Goal: Check status

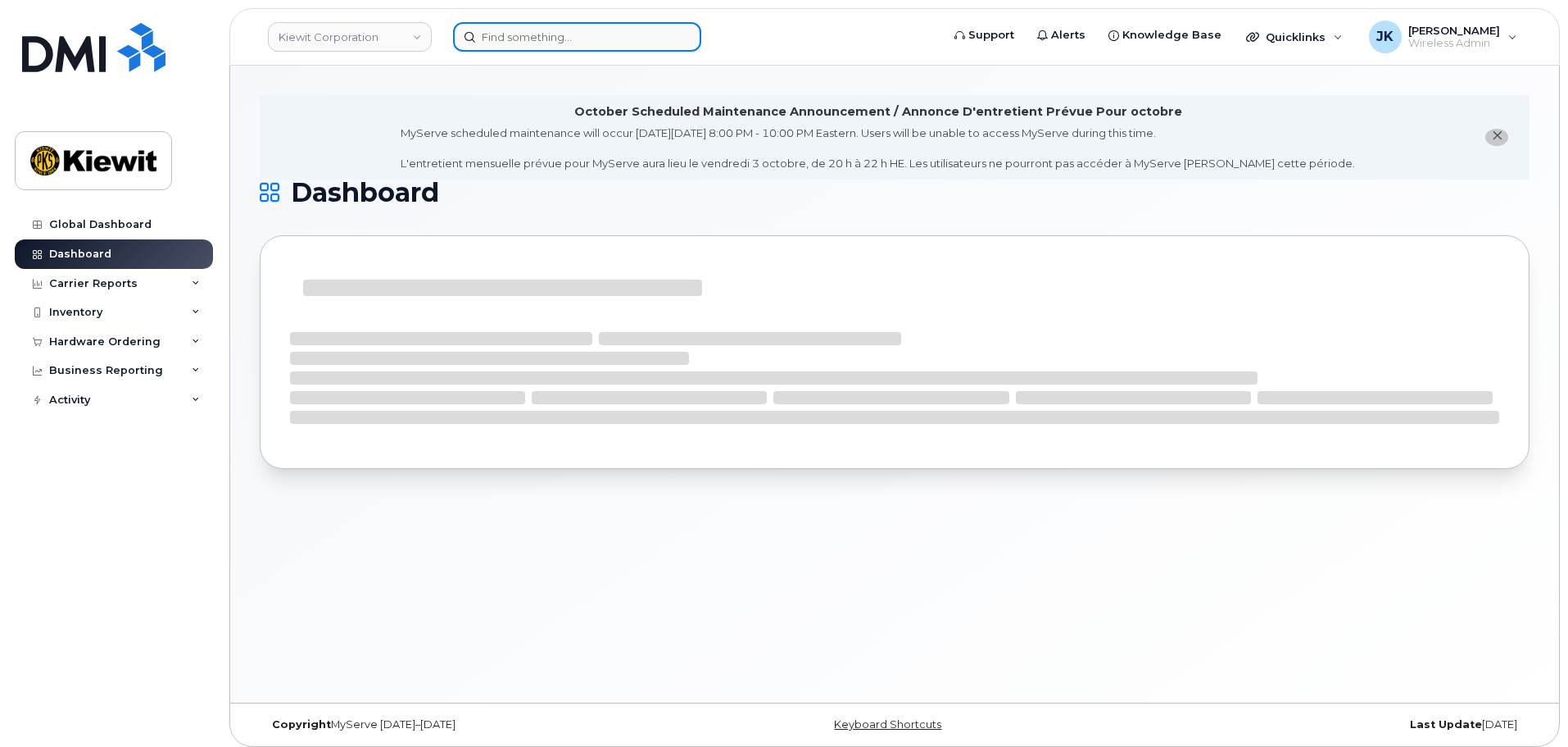
click at [518, 34] on input at bounding box center [577, 36] width 248 height 30
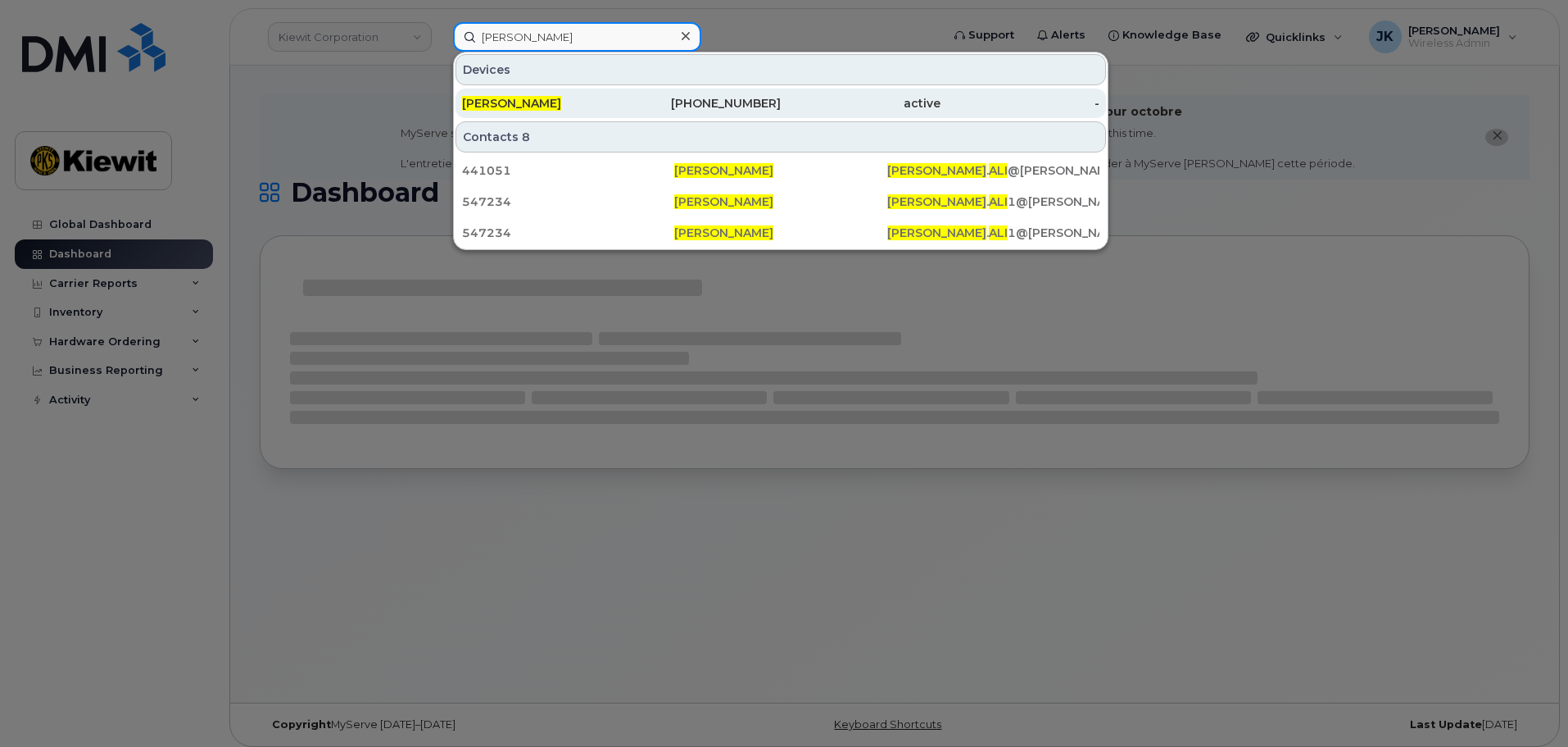
type input "syed ali"
click at [713, 106] on div "720-827-3337" at bounding box center [701, 102] width 160 height 17
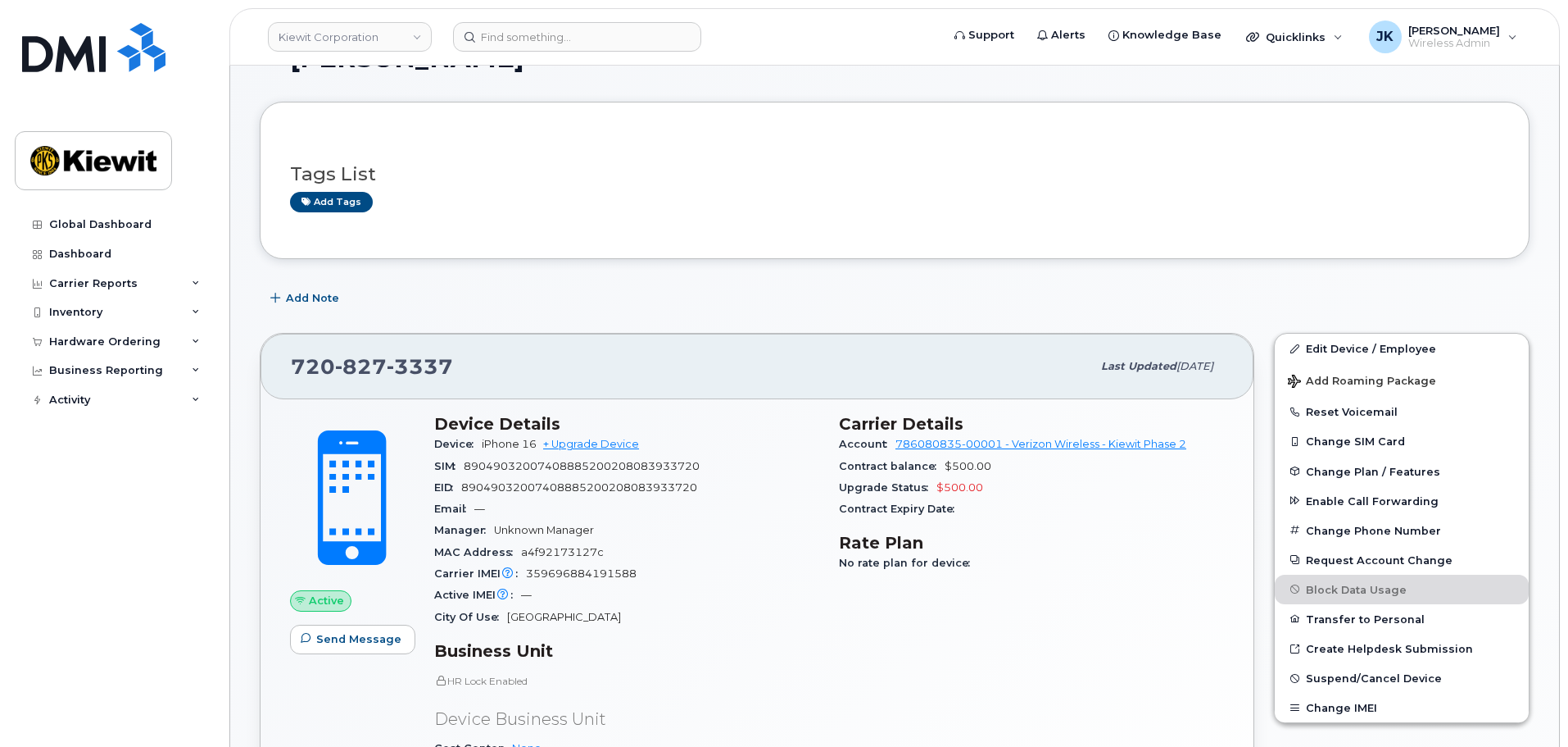
scroll to position [115, 0]
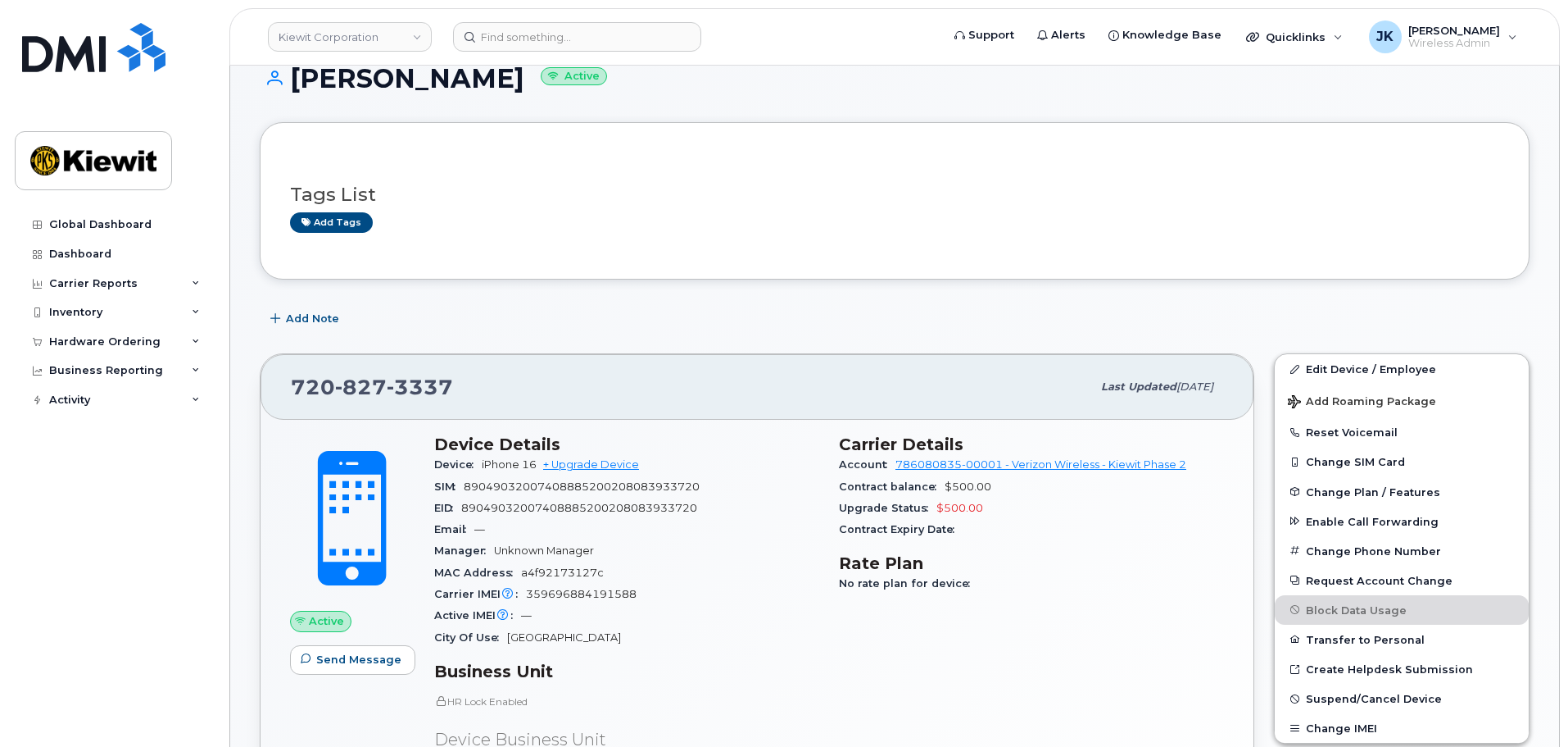
click at [746, 494] on div "SIM 89049032007408885200208083933720" at bounding box center [626, 487] width 385 height 22
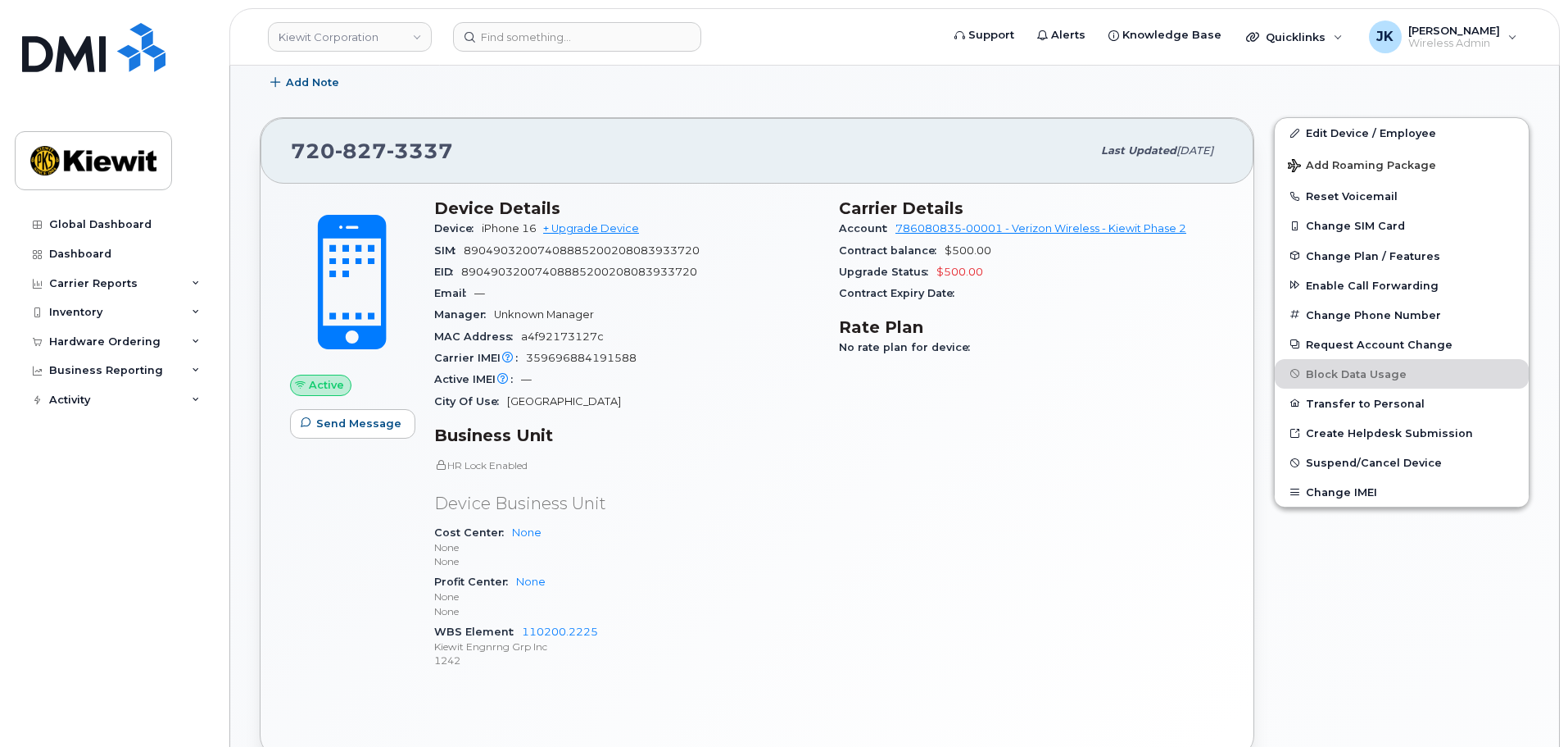
scroll to position [362, 0]
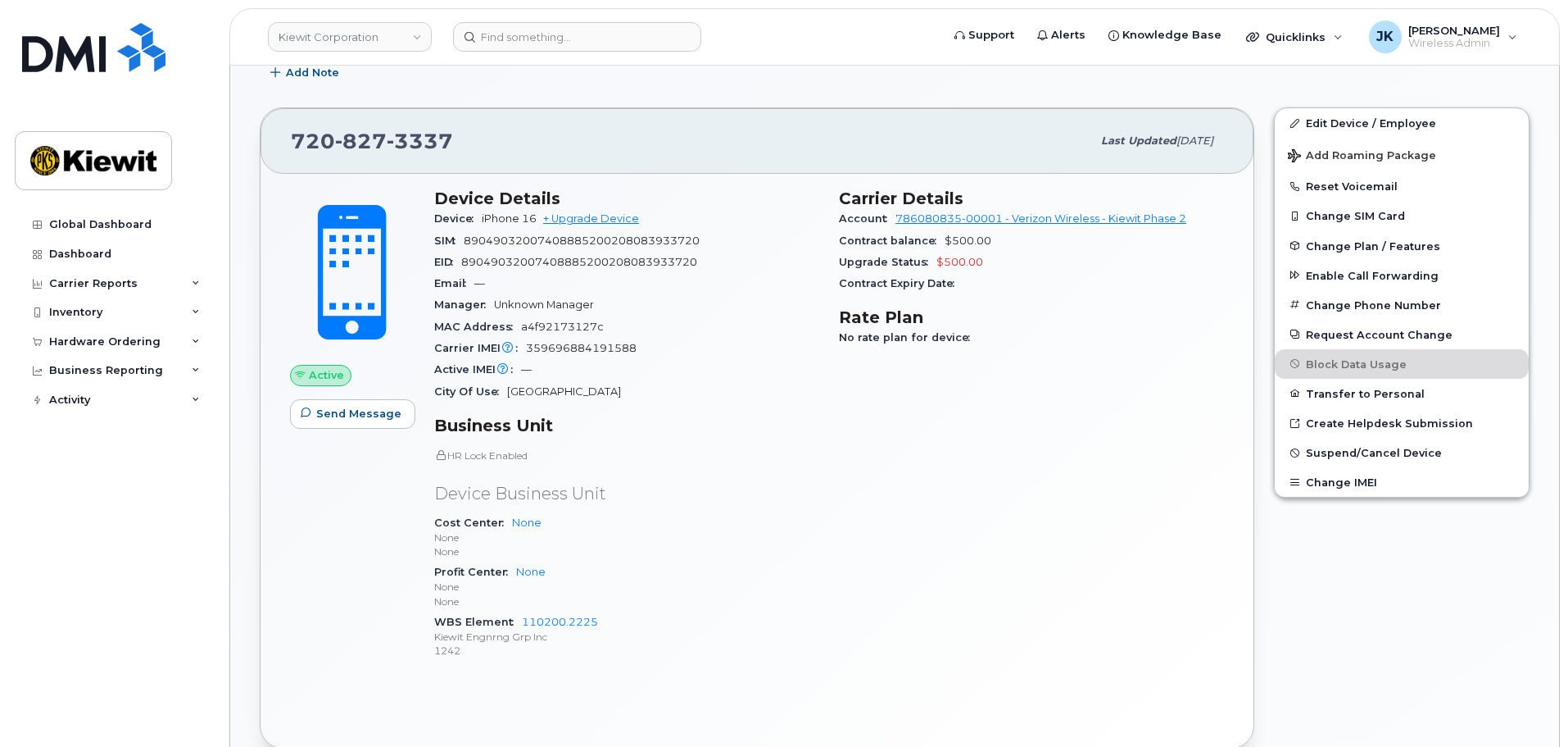
click at [844, 452] on div "Carrier Details Account 786080835-00001 - Verizon Wireless - [PERSON_NAME] Phas…" at bounding box center [1031, 431] width 405 height 505
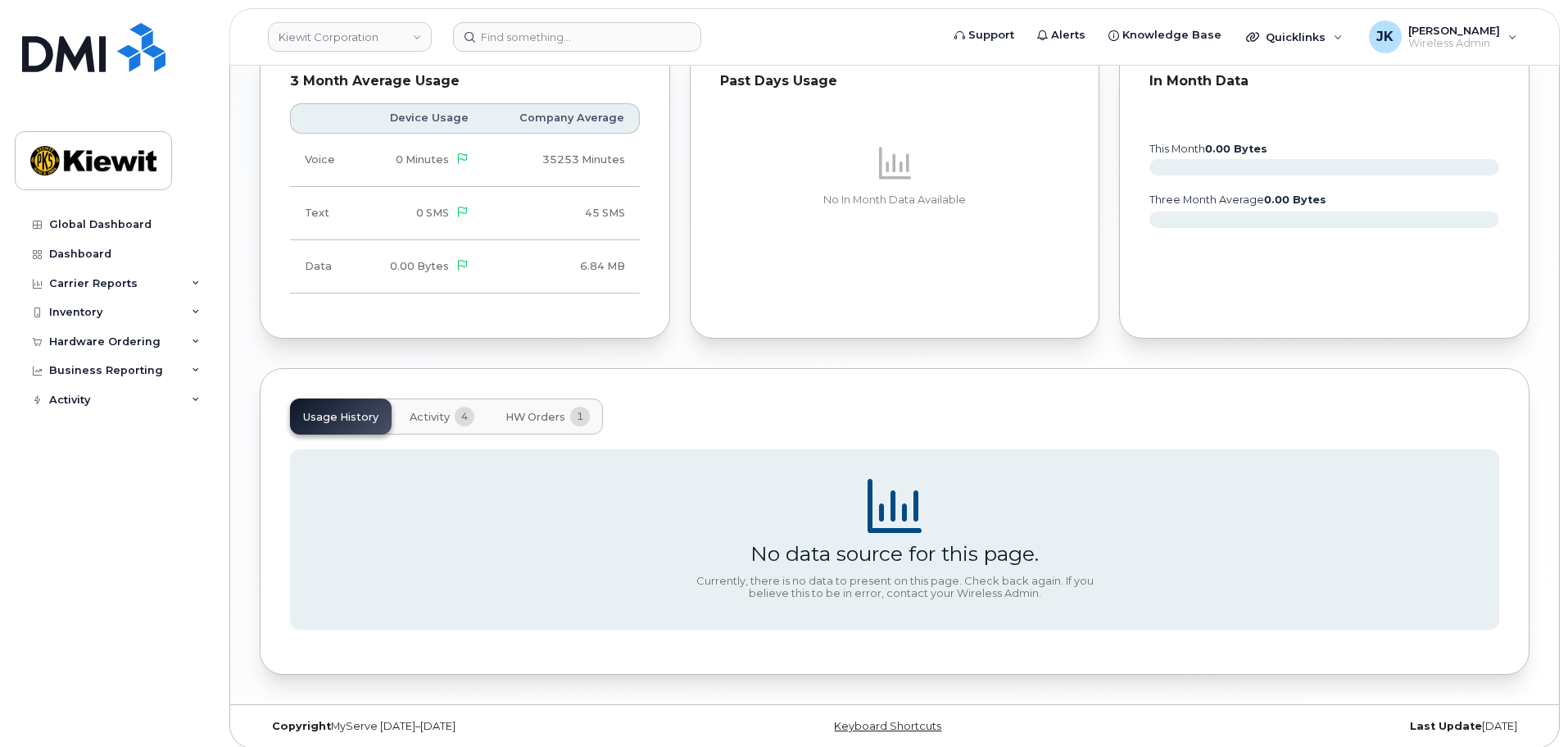
scroll to position [1427, 0]
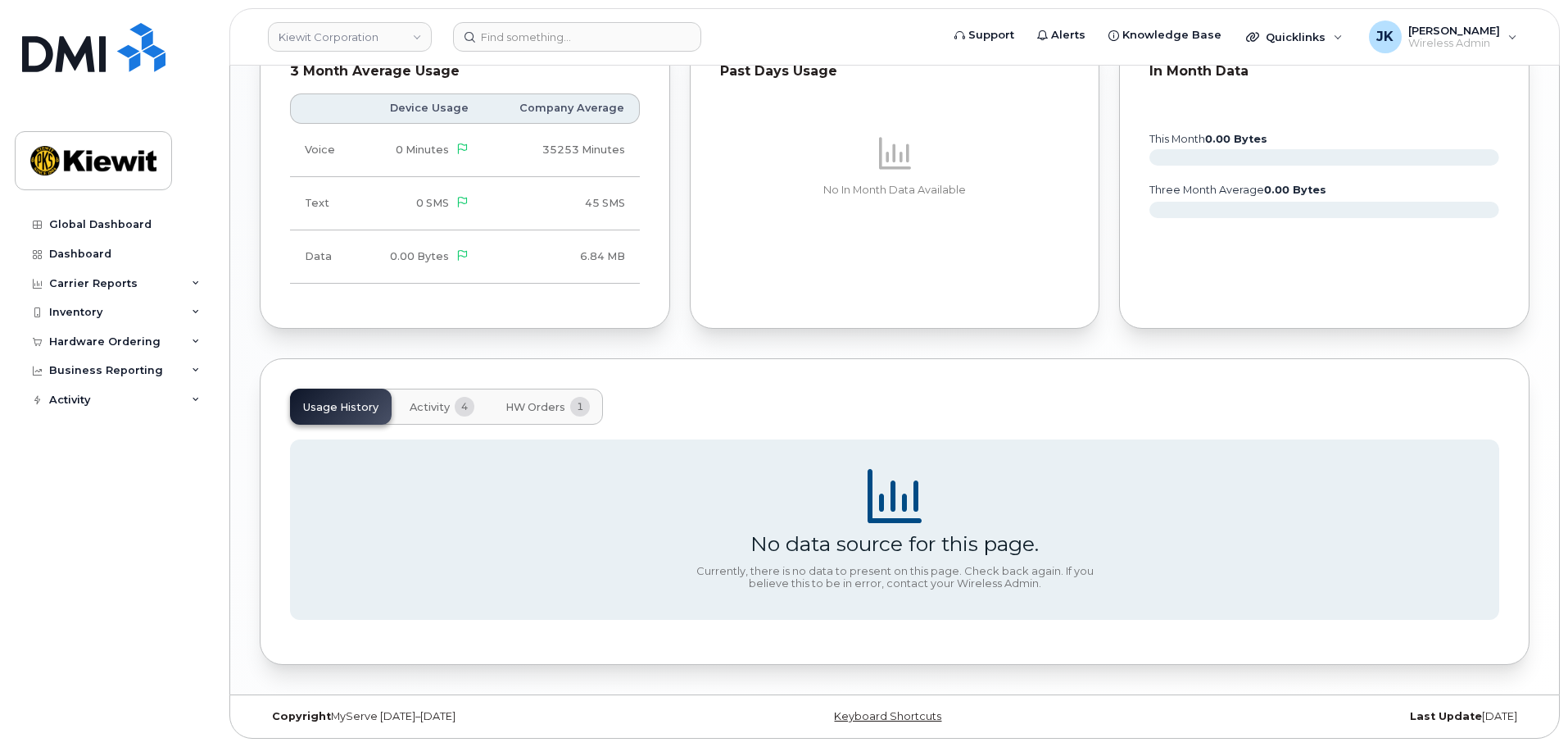
click at [421, 402] on span "Activity" at bounding box center [429, 407] width 40 height 13
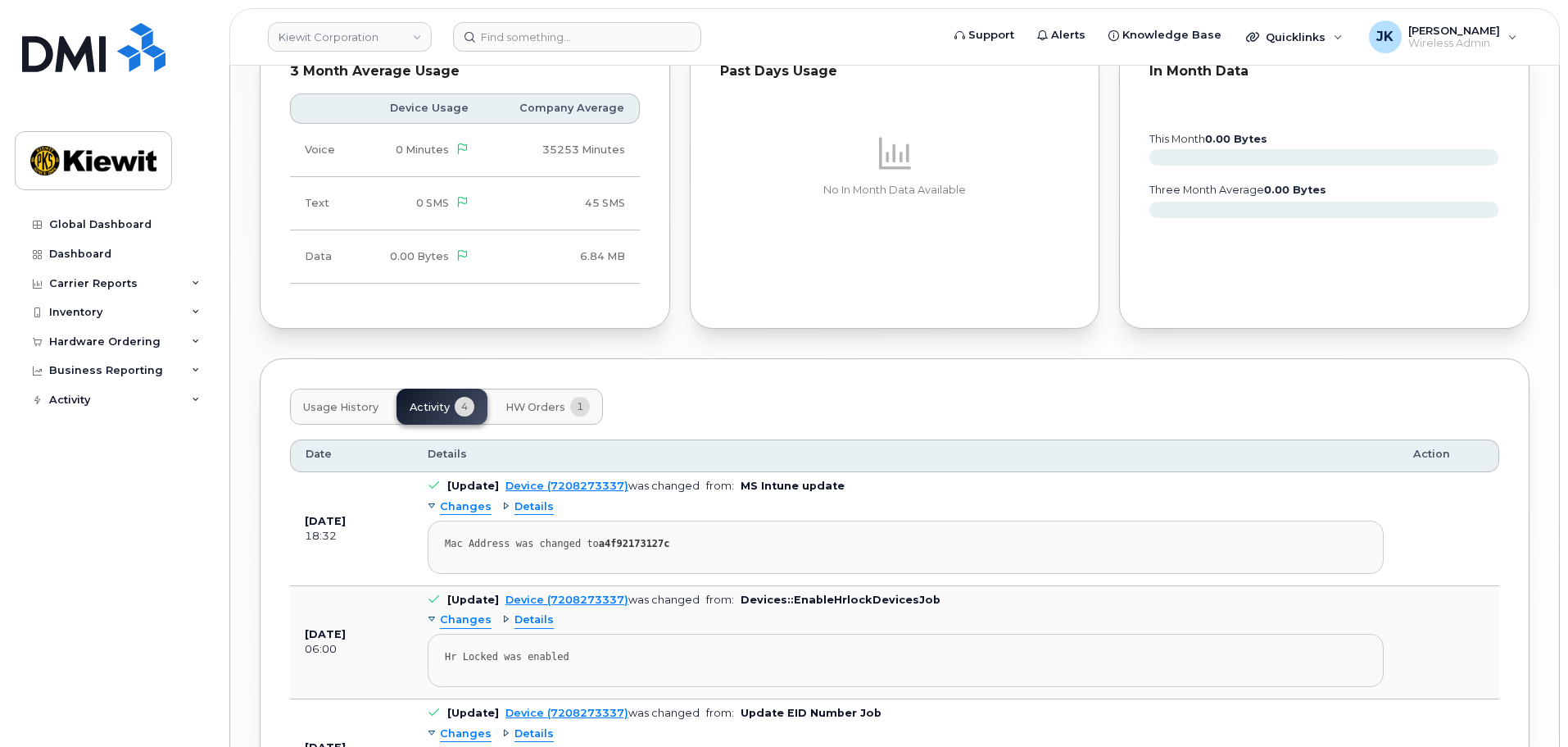
click at [524, 402] on span "HW Orders" at bounding box center [535, 407] width 60 height 13
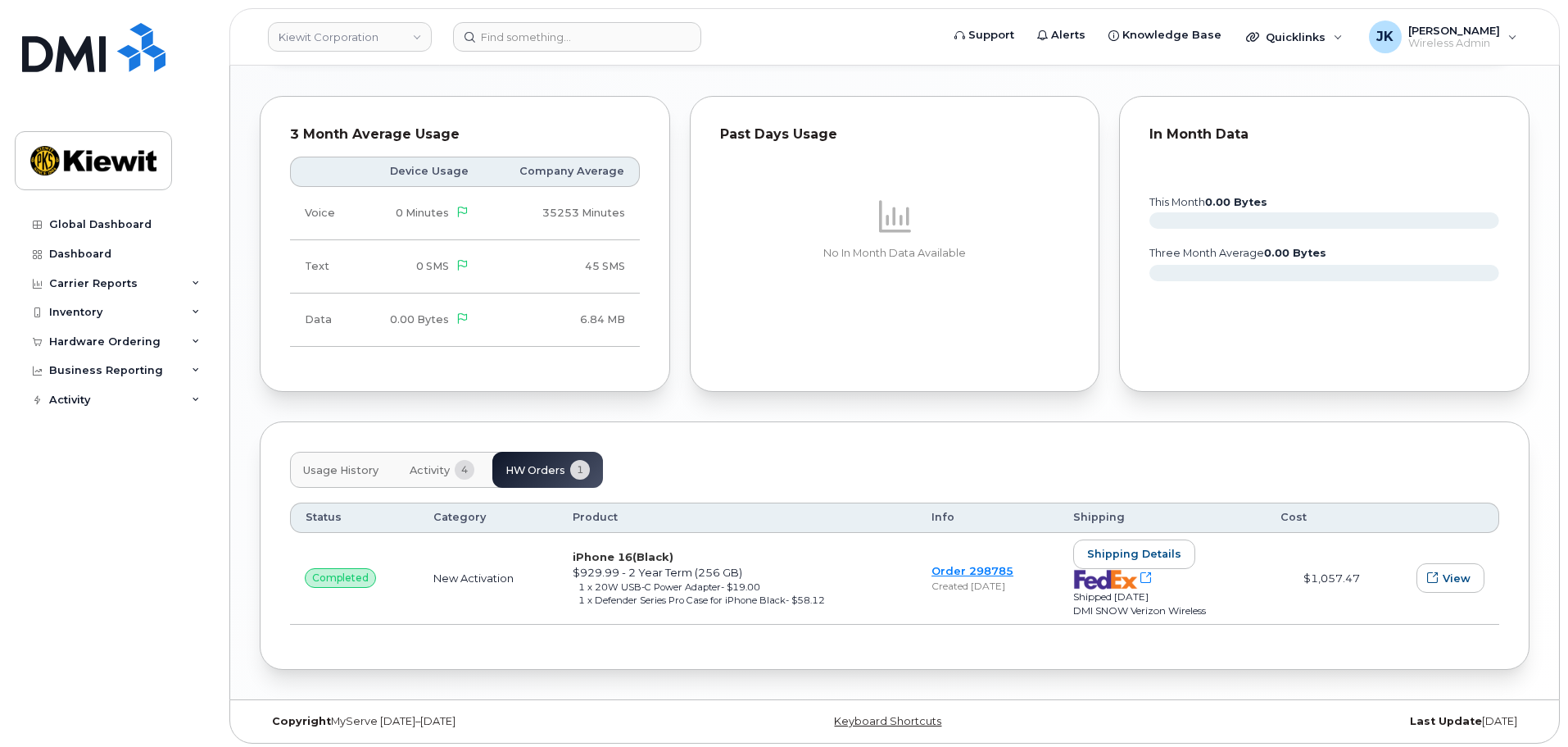
scroll to position [1369, 0]
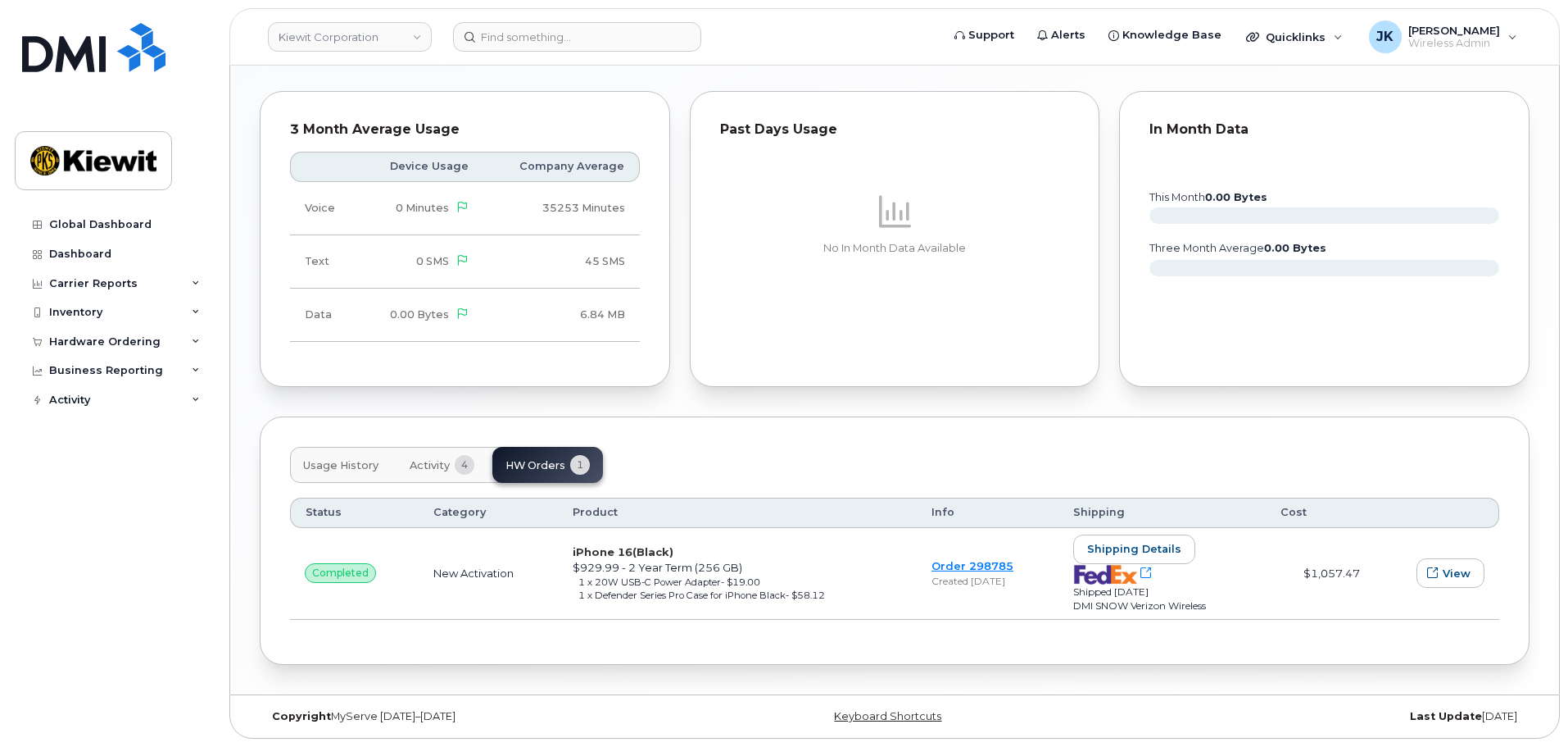
click at [429, 462] on span "Activity" at bounding box center [429, 465] width 40 height 13
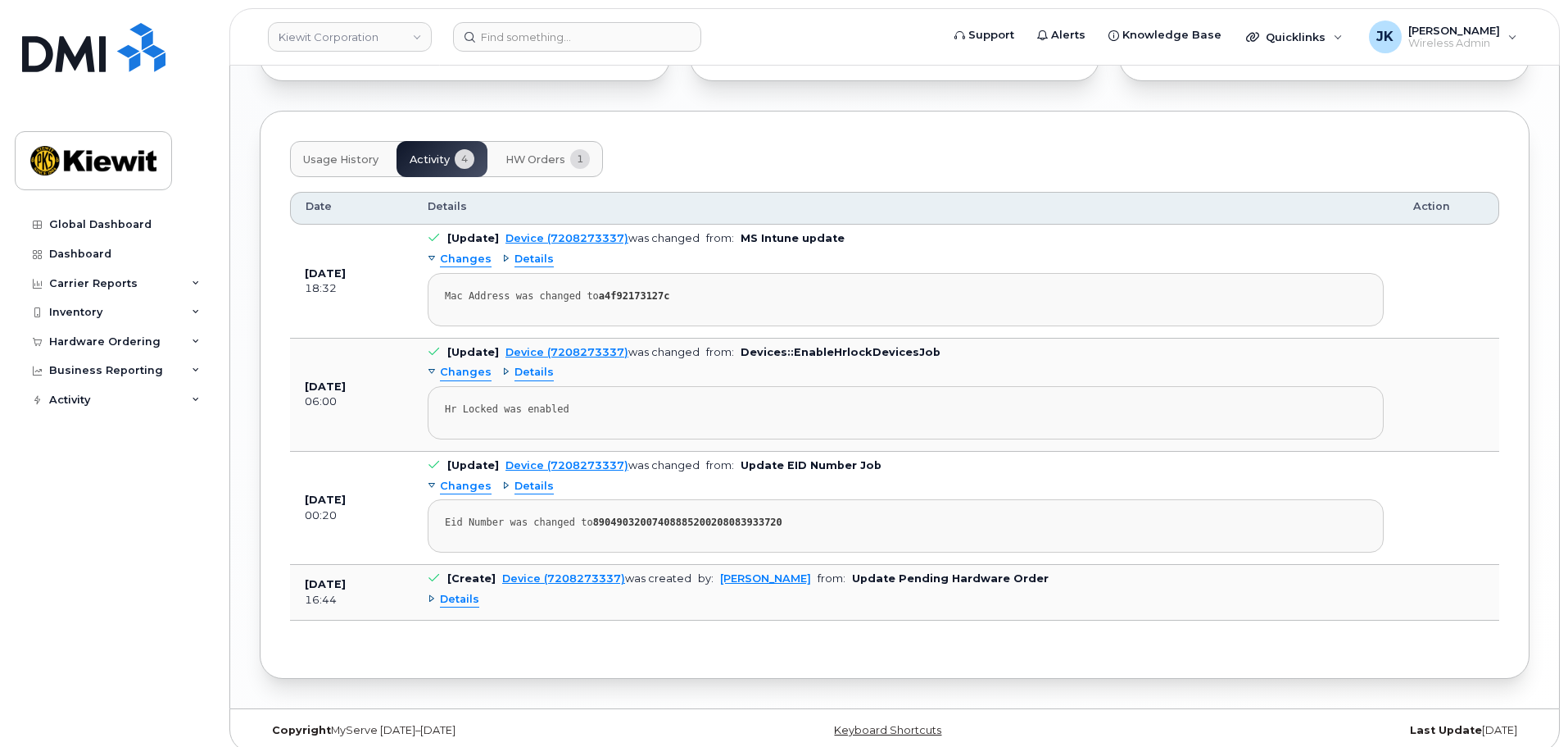
scroll to position [1688, 0]
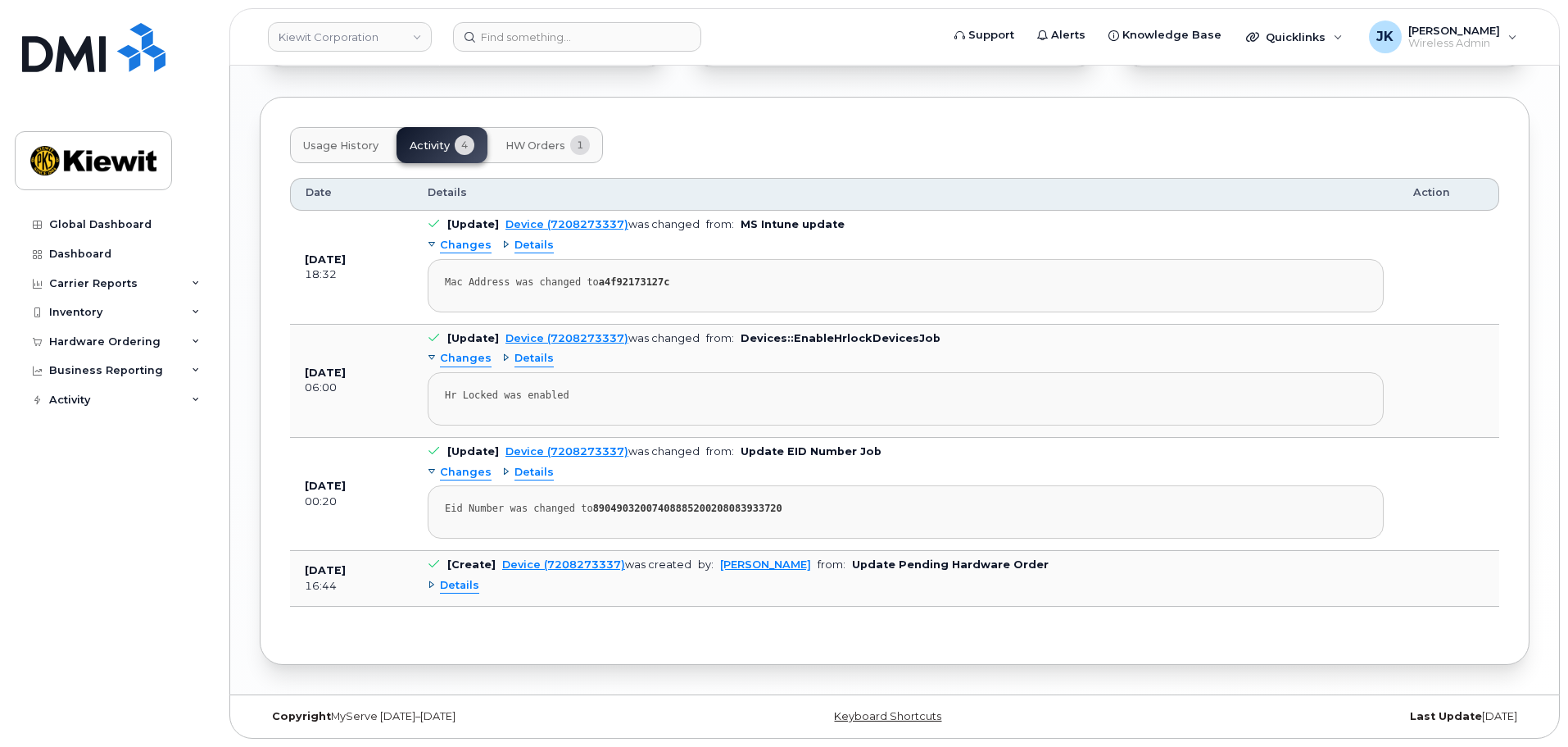
click at [529, 149] on span "HW Orders" at bounding box center [535, 145] width 60 height 13
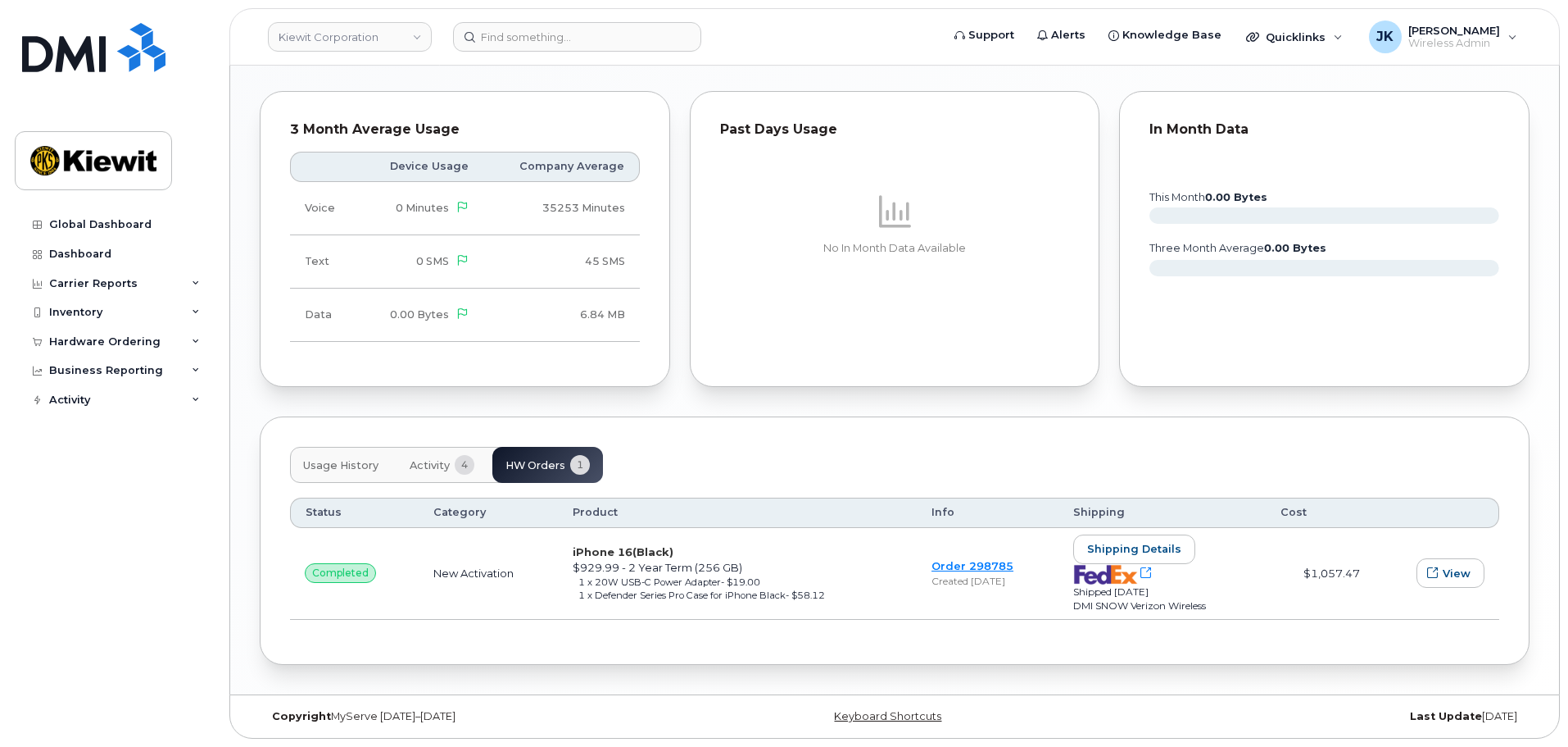
scroll to position [1369, 0]
click at [964, 562] on link "Order 298785" at bounding box center [972, 565] width 82 height 13
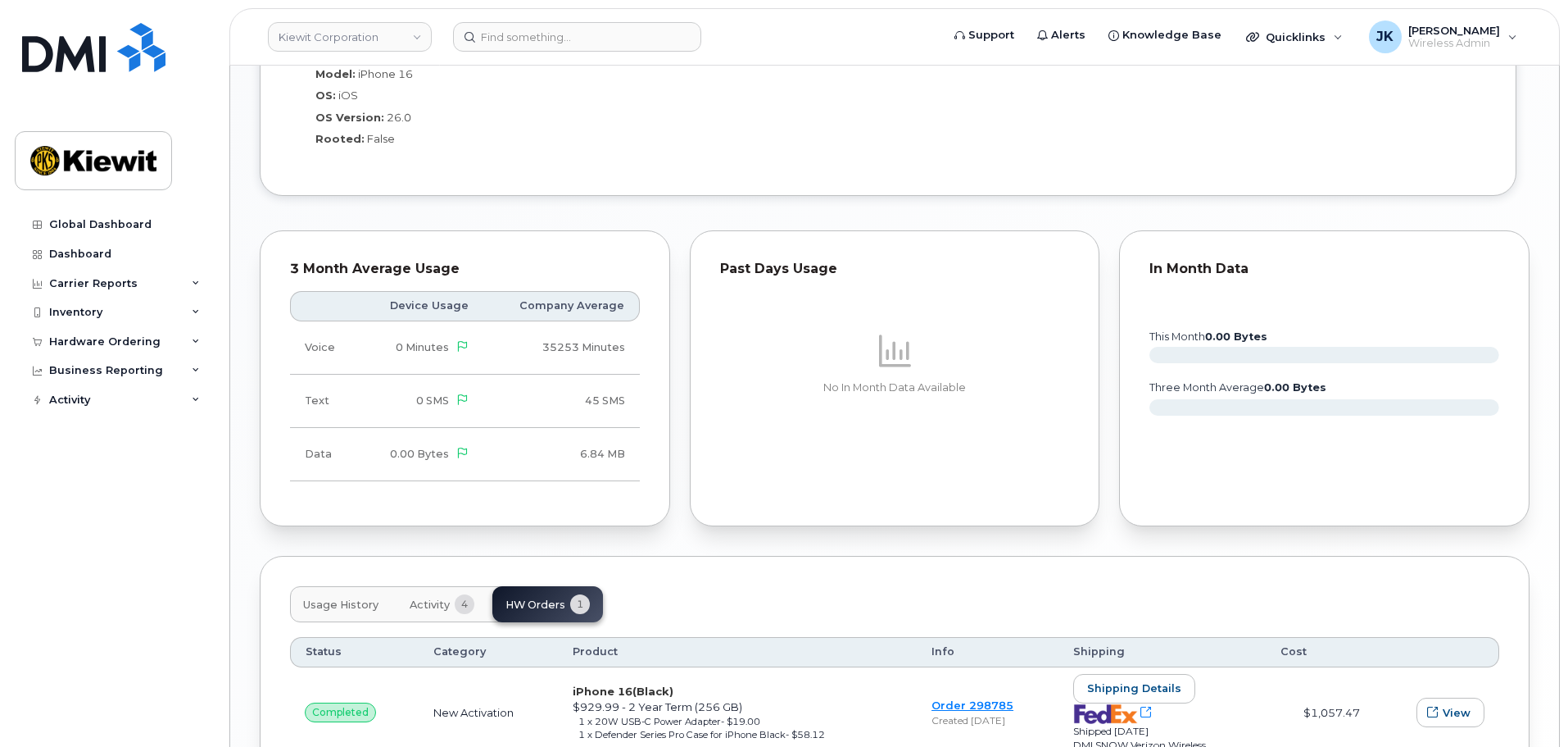
scroll to position [1312, 0]
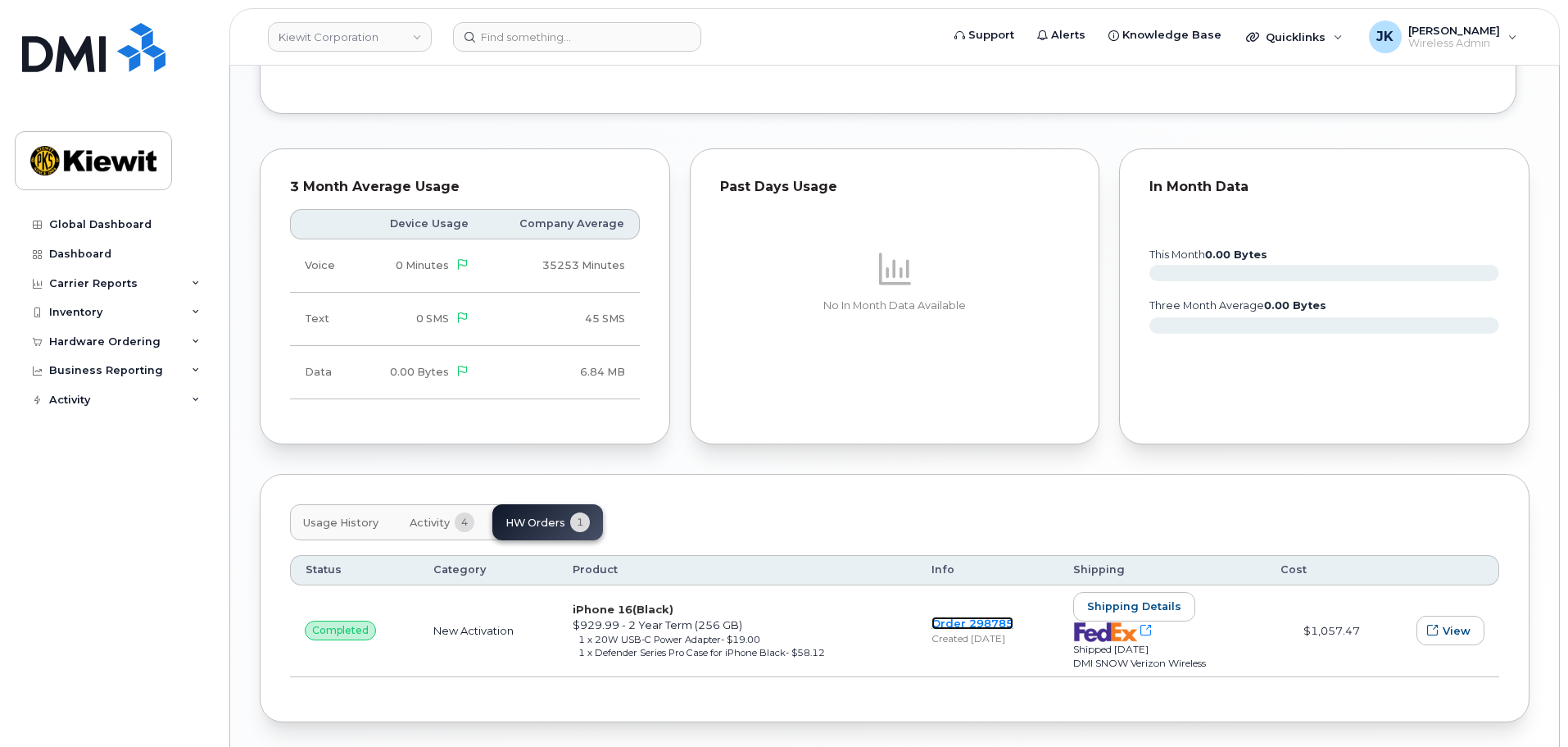
click at [932, 621] on link "Order 298785" at bounding box center [972, 622] width 82 height 13
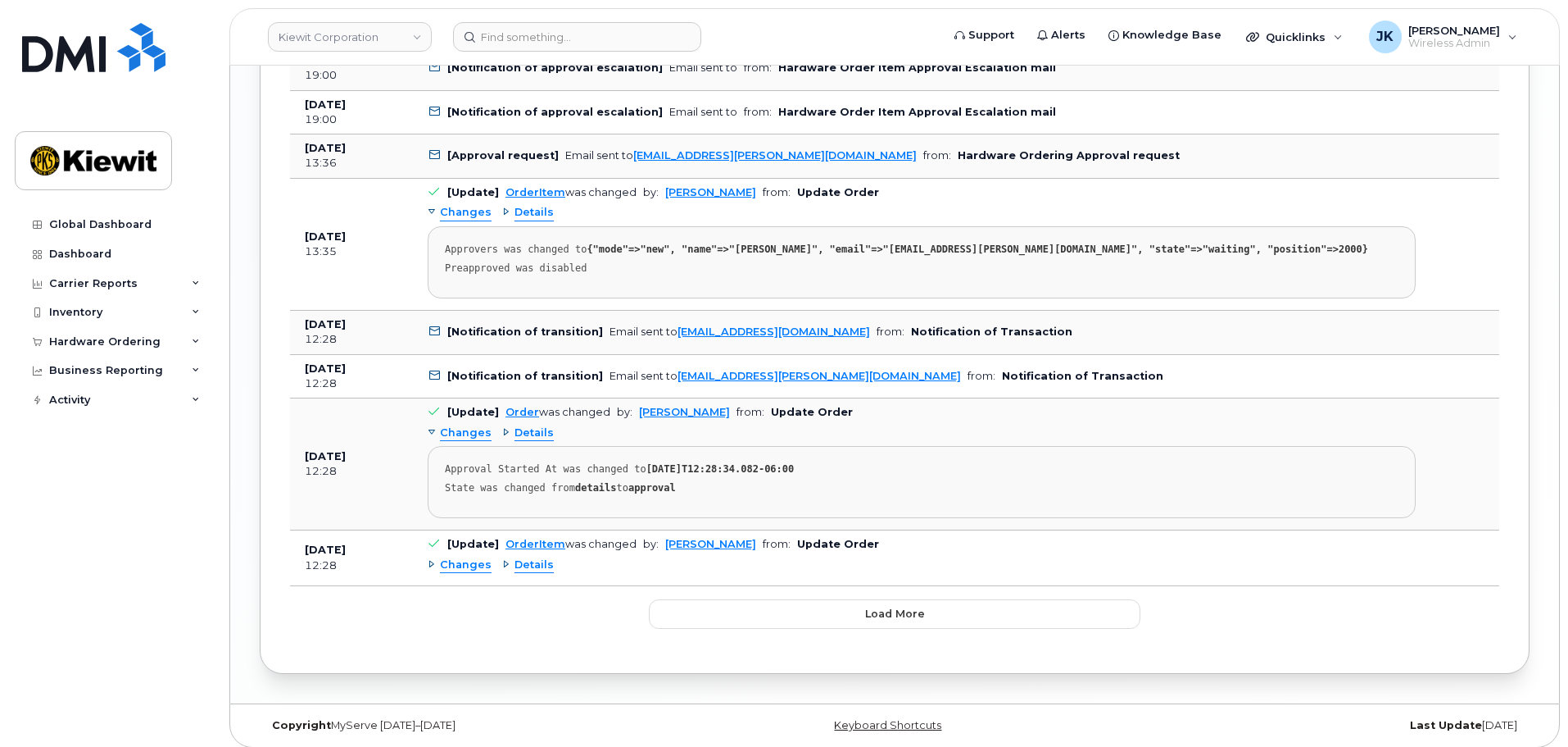
scroll to position [2391, 0]
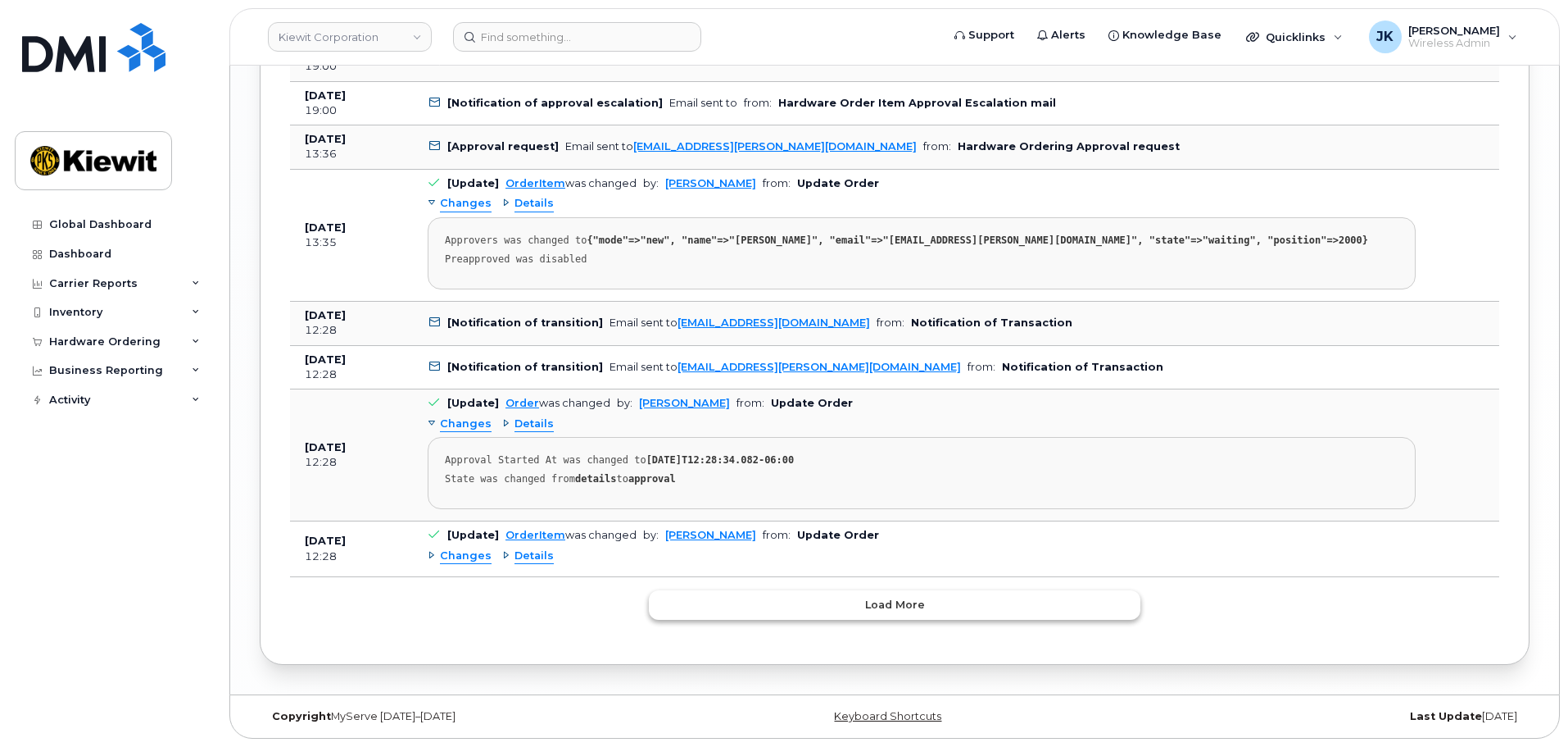
click at [915, 602] on span "Load more" at bounding box center [894, 604] width 60 height 16
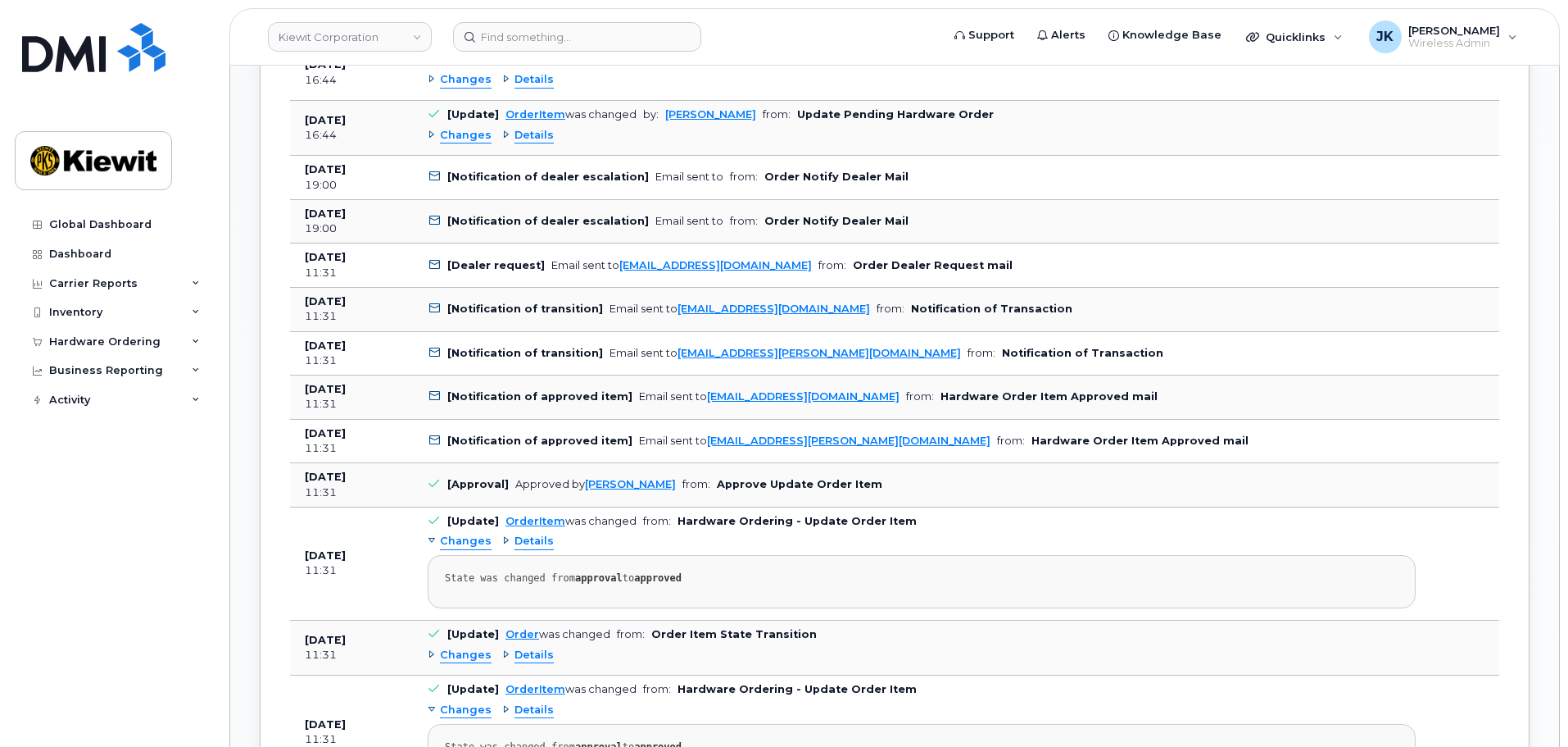
scroll to position [1439, 0]
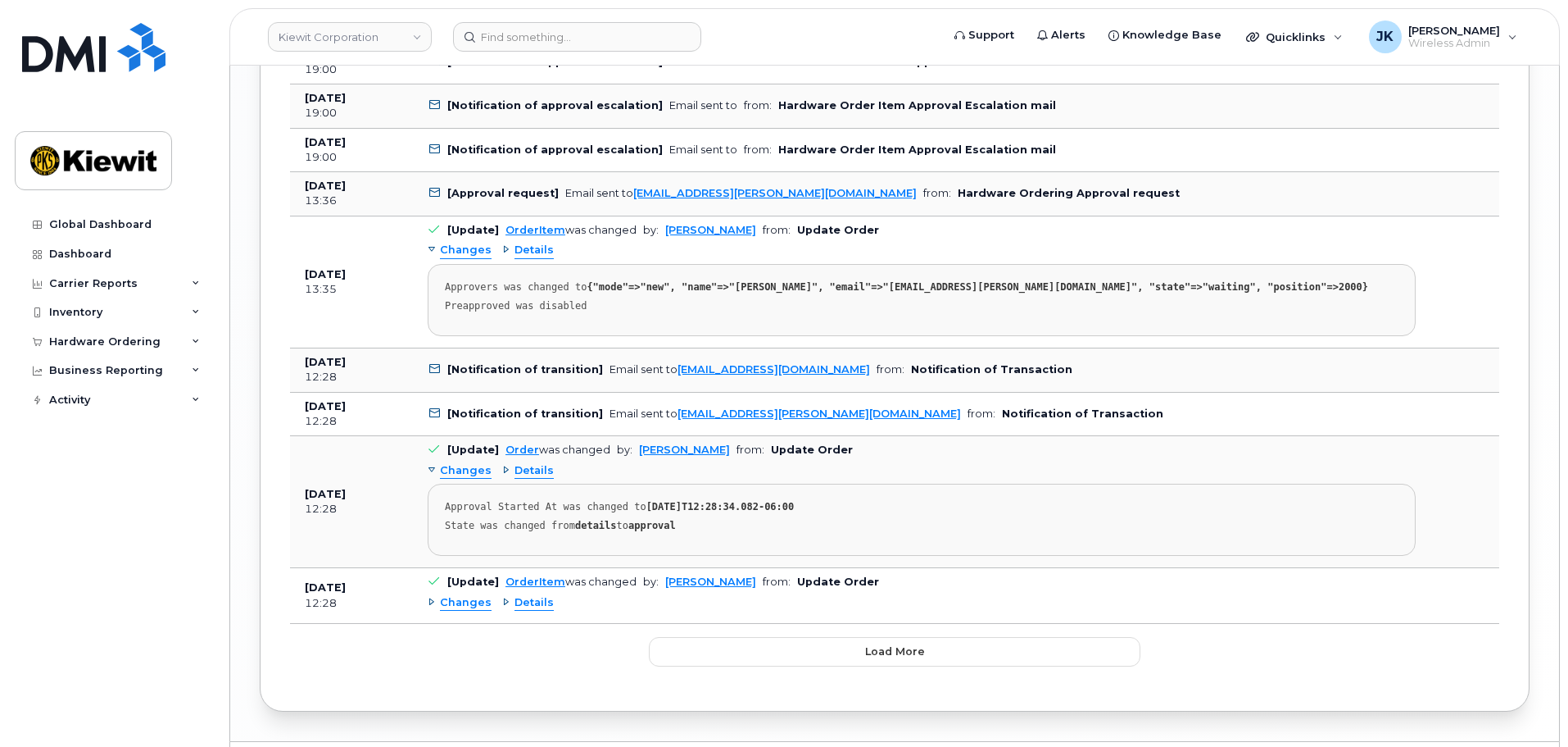
scroll to position [2391, 0]
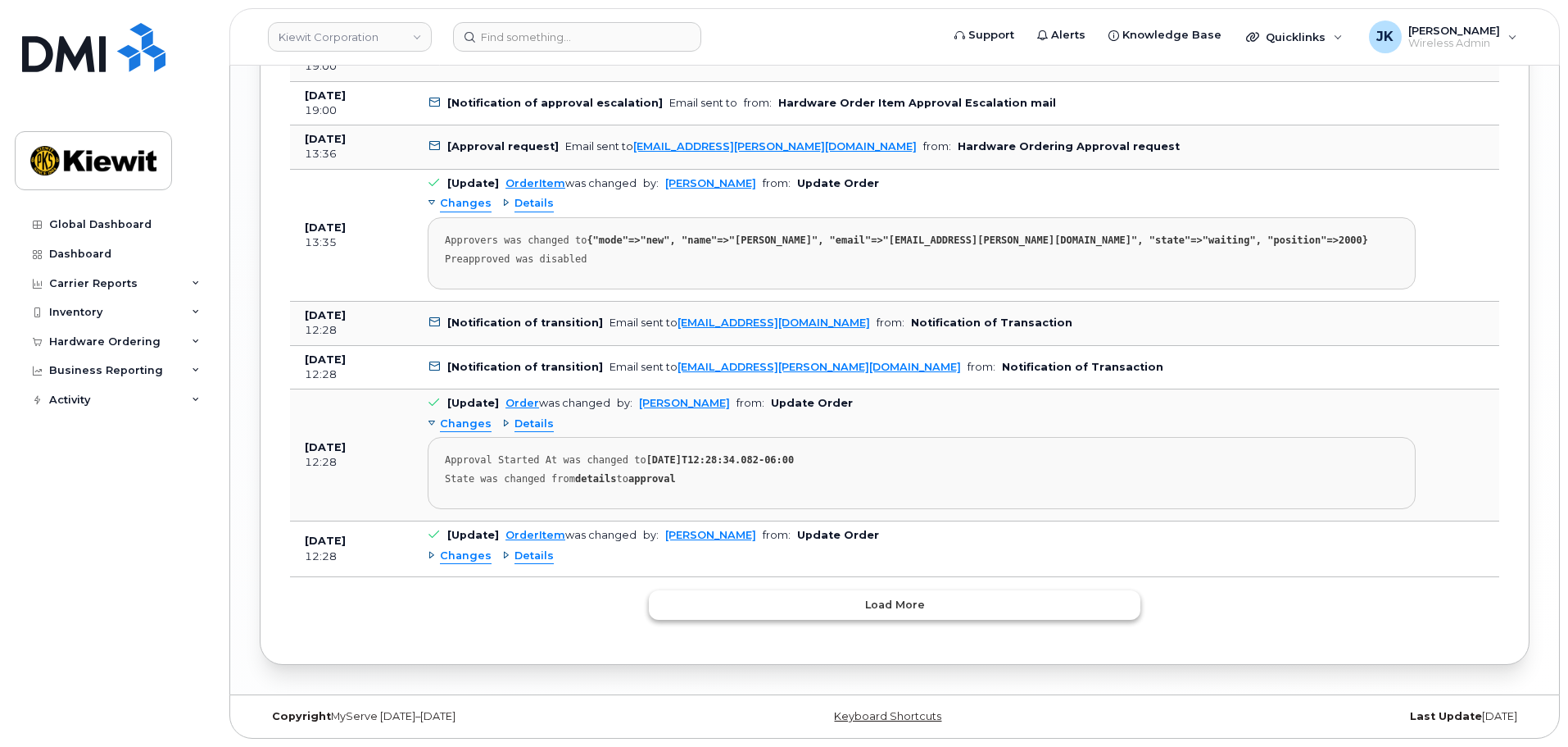
click at [939, 601] on button "Load more" at bounding box center [894, 605] width 491 height 30
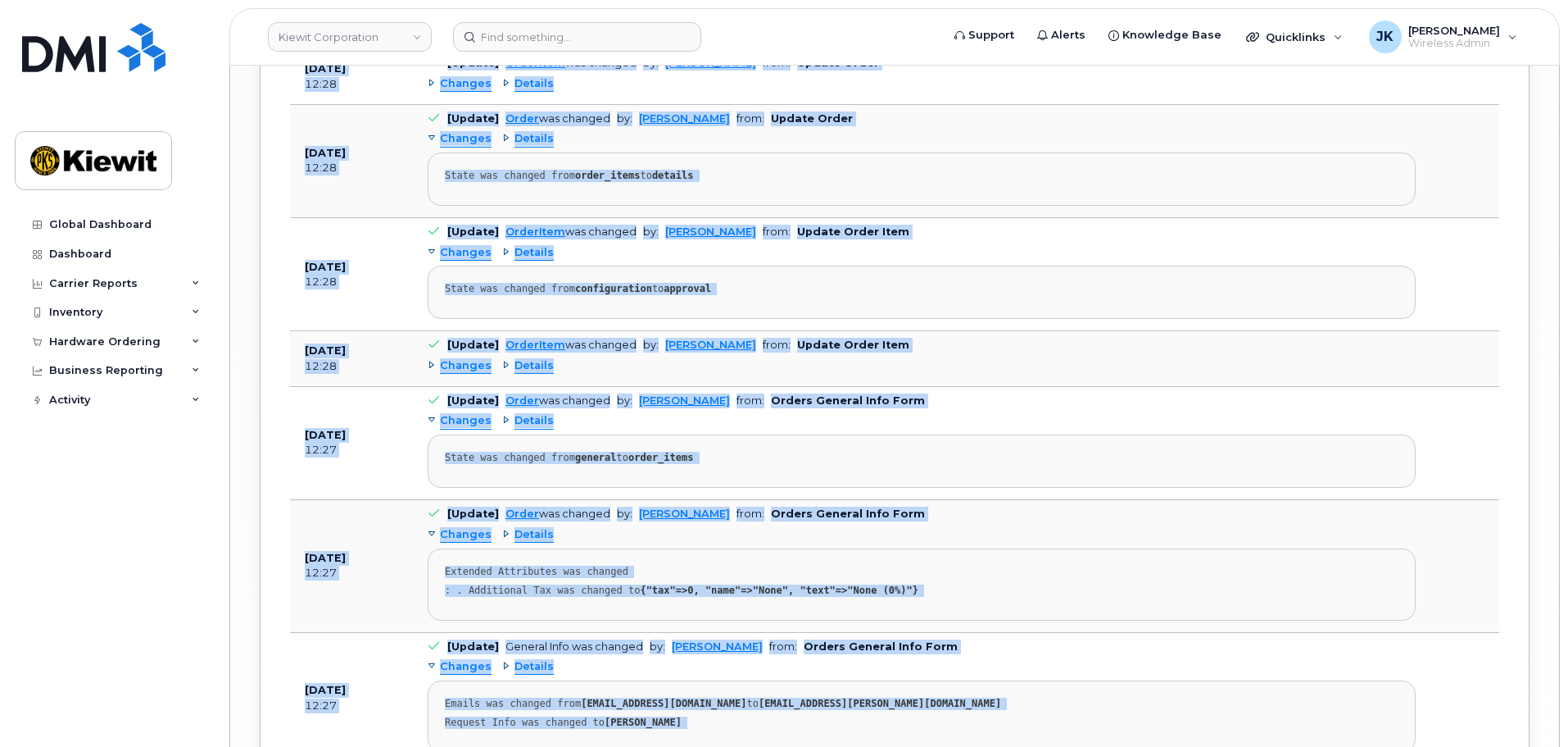
scroll to position [3241, 0]
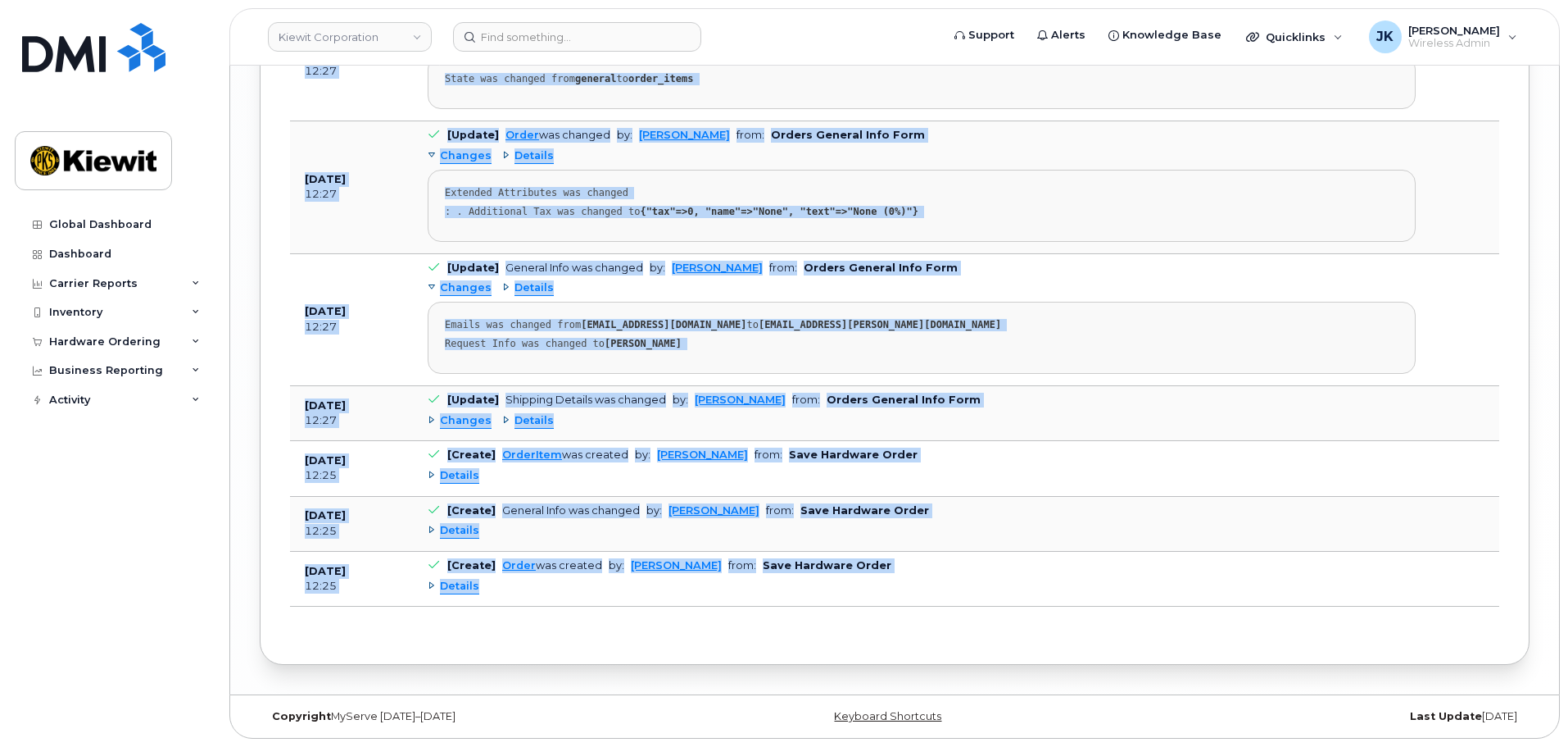
drag, startPoint x: 308, startPoint y: 460, endPoint x: 849, endPoint y: 596, distance: 557.8
copy table "Date Details Action Aug 28, 2025 16:44 [Notification of transition] Email sent …"
